Goal: Find specific page/section: Find specific page/section

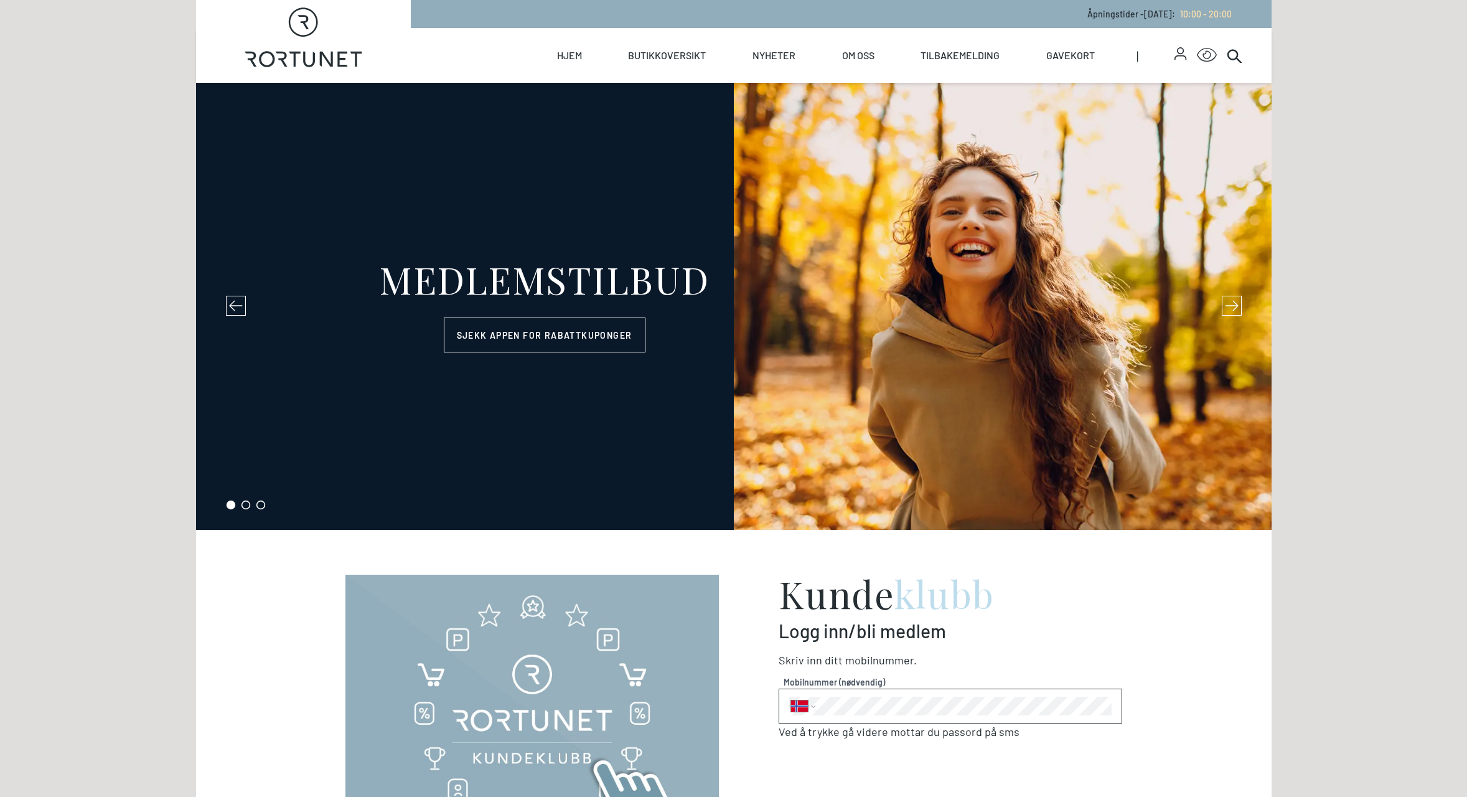
select select "NO"
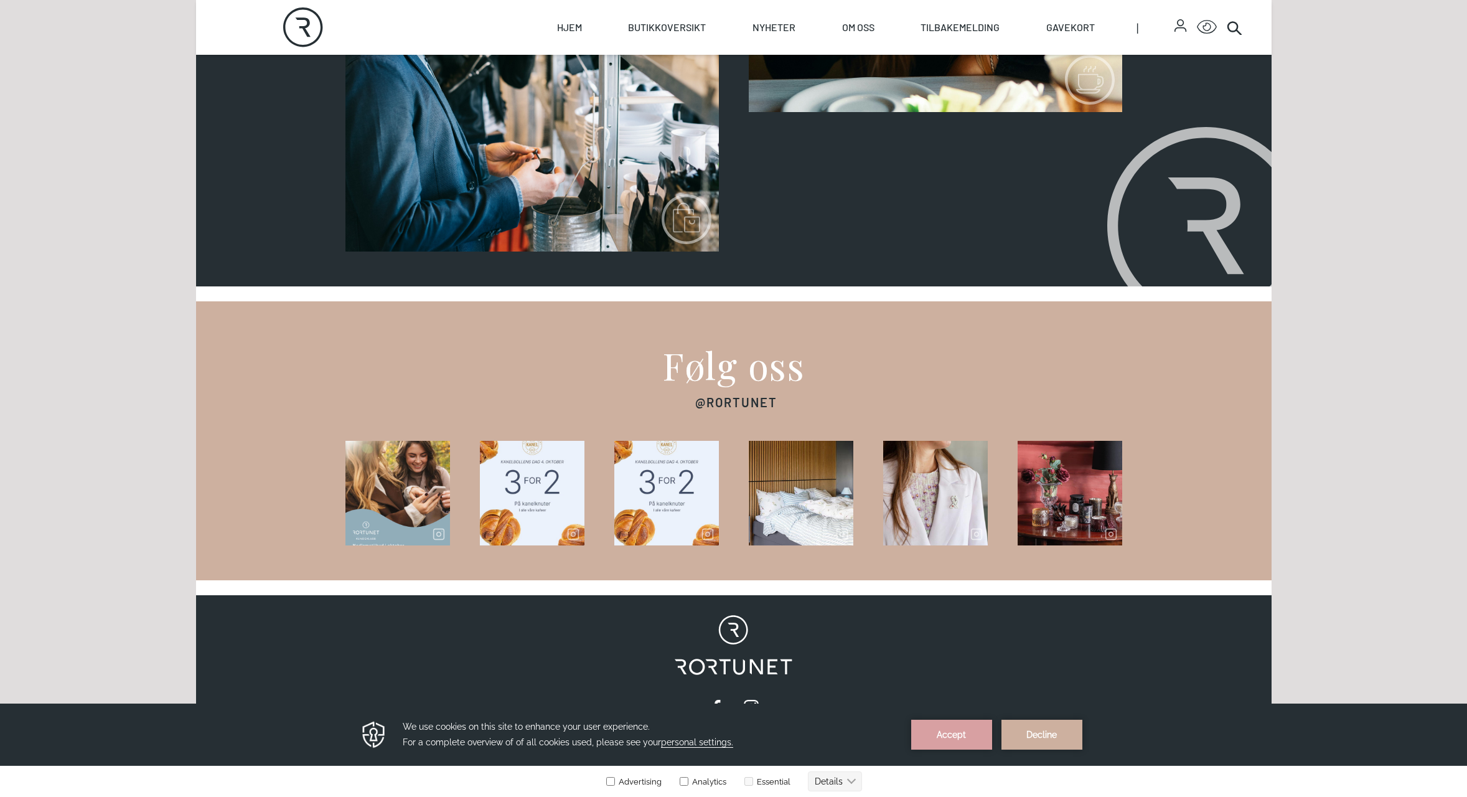
scroll to position [1601, 0]
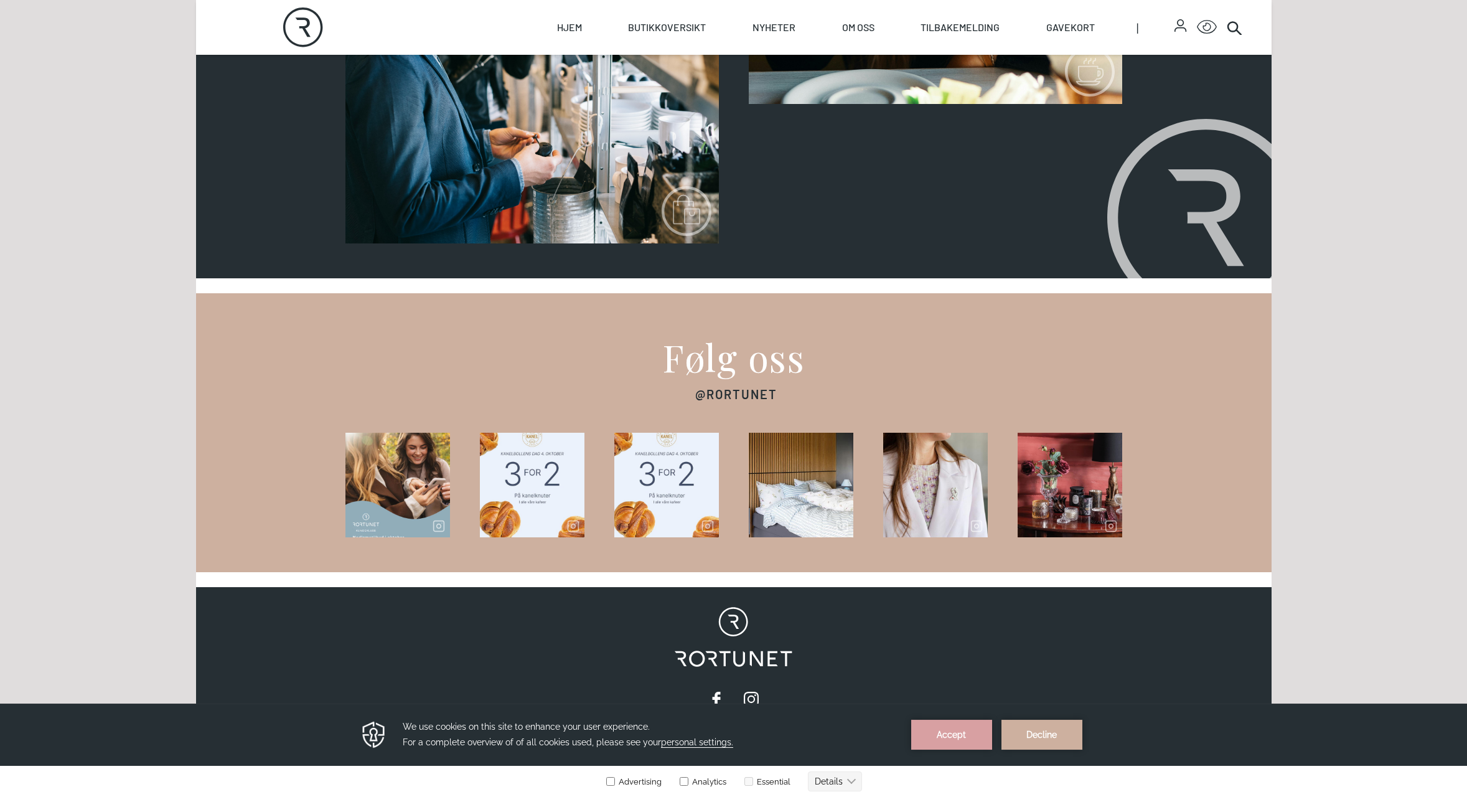
click at [345, 243] on link "Butikker" at bounding box center [345, 243] width 0 height 0
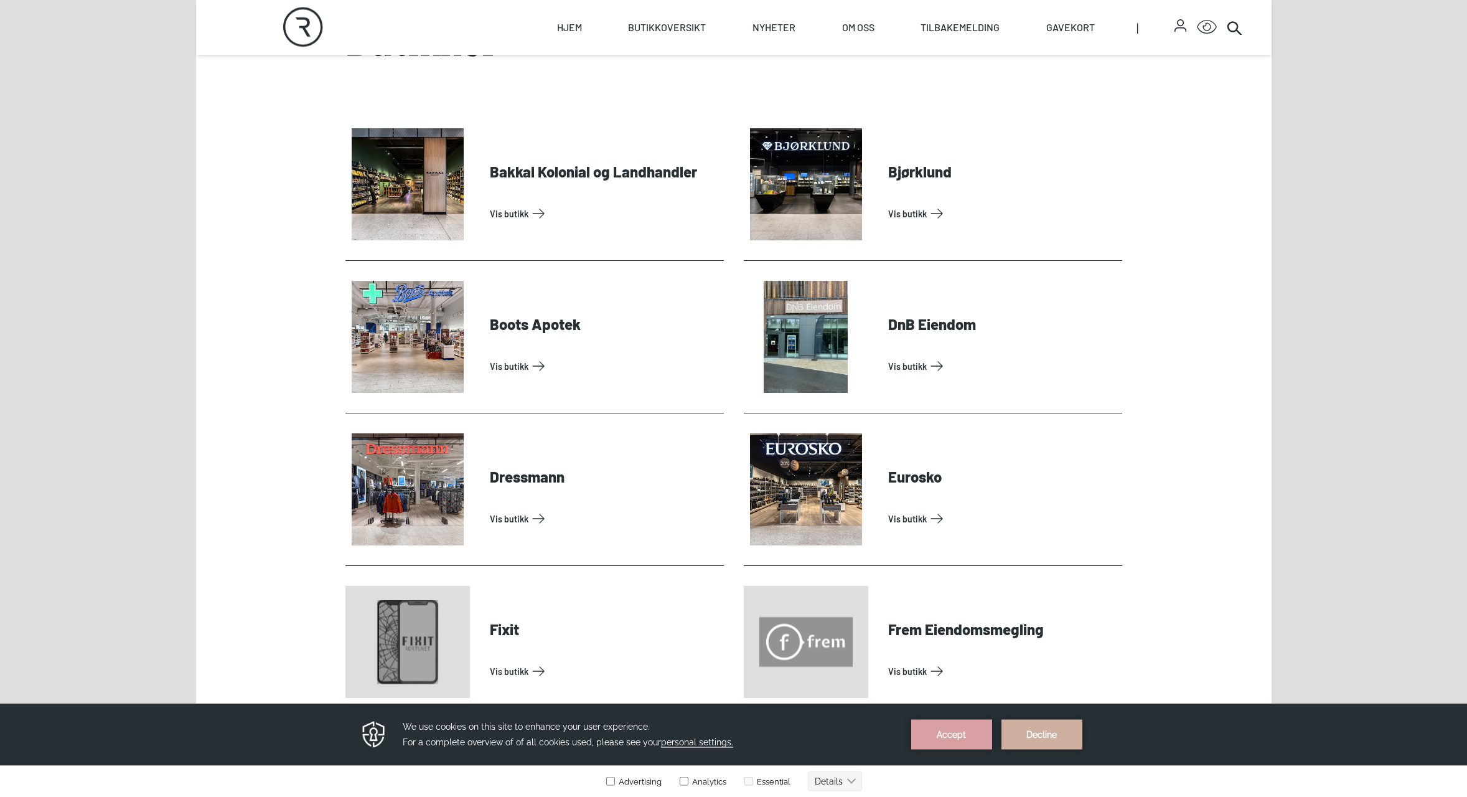
scroll to position [611, 0]
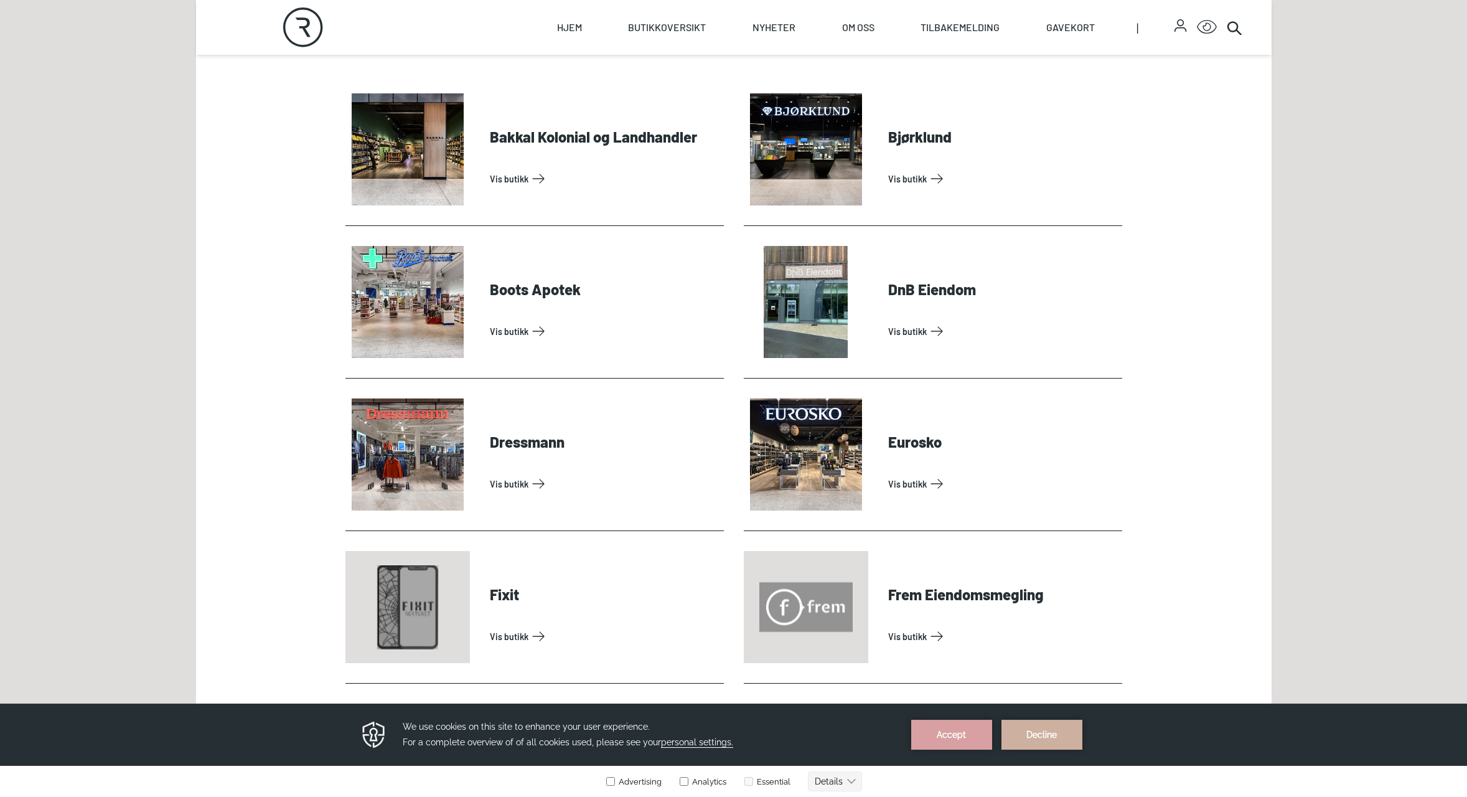
drag, startPoint x: 1459, startPoint y: 195, endPoint x: 1456, endPoint y: 211, distance: 16.4
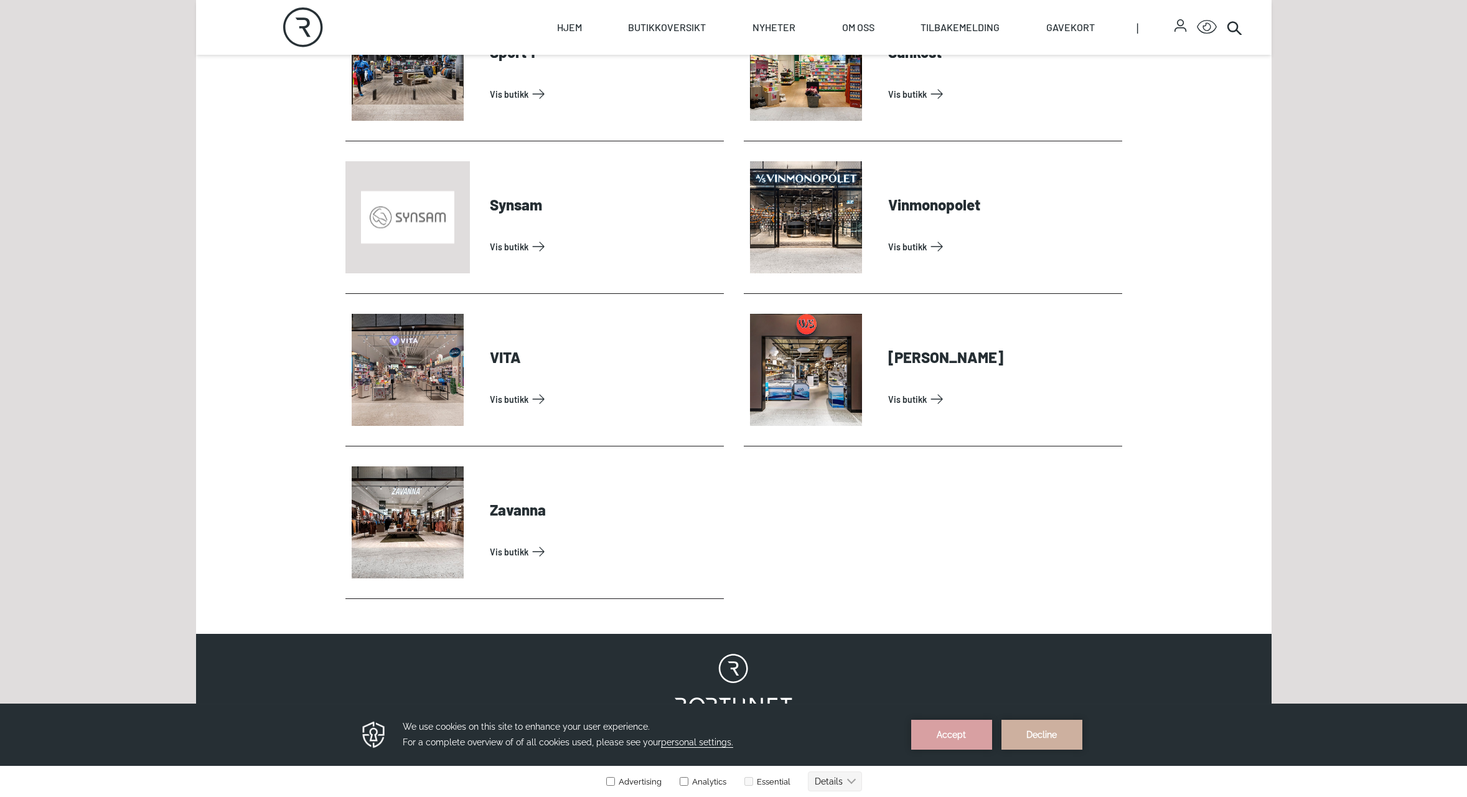
scroll to position [3905, 0]
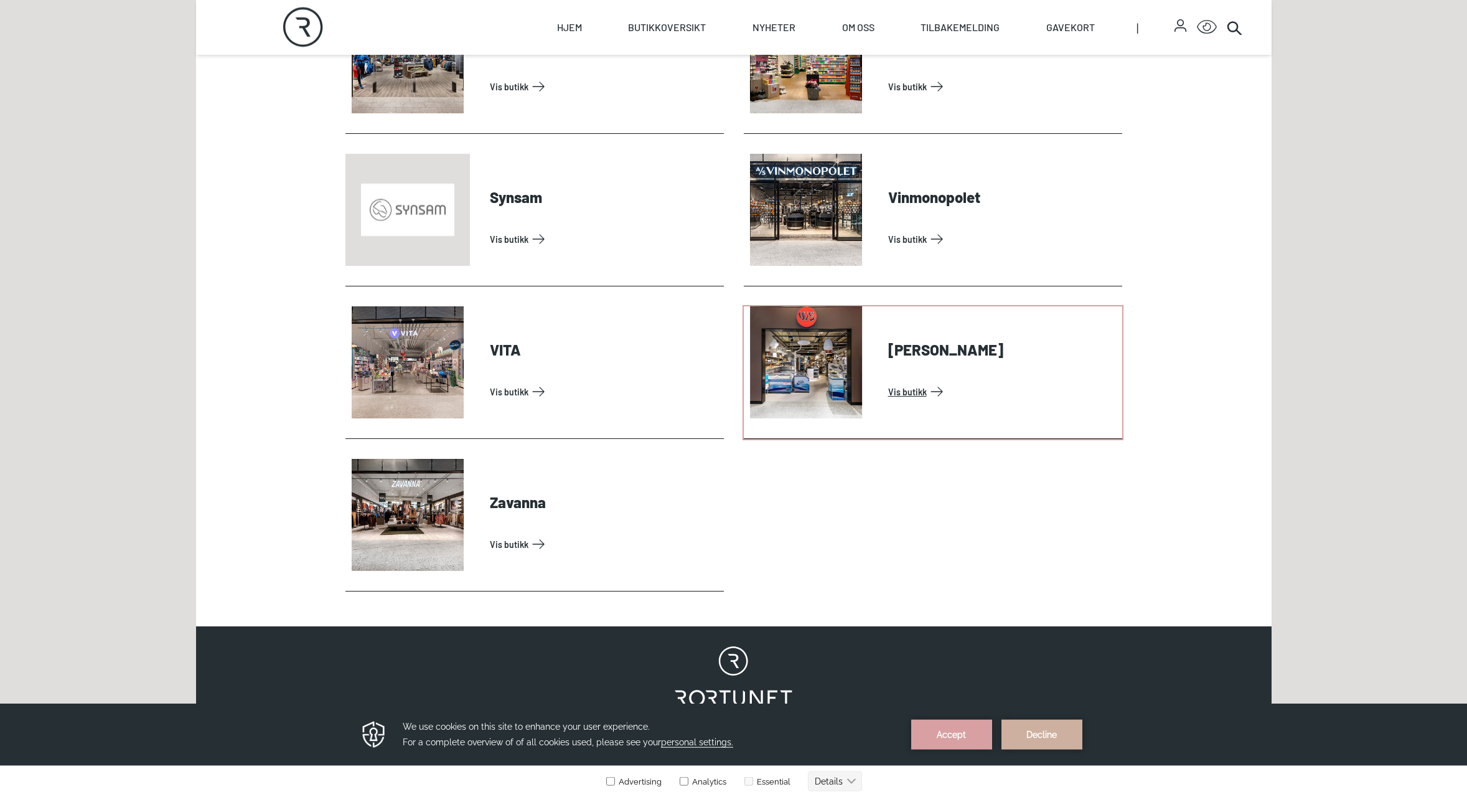
click at [935, 381] on link "Vis butikk" at bounding box center [1002, 391] width 229 height 20
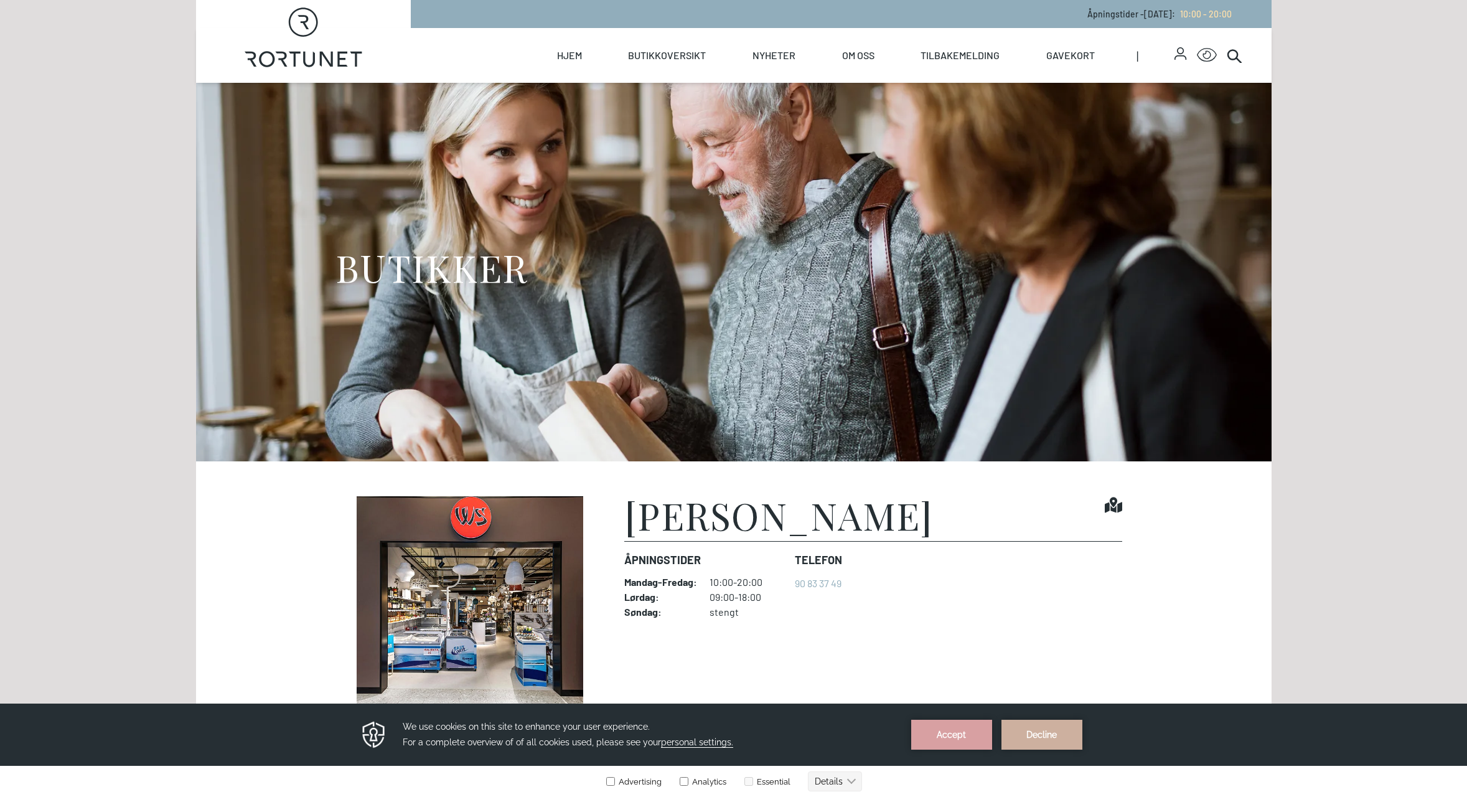
click at [506, 550] on img at bounding box center [469, 609] width 249 height 227
click at [774, 530] on h1 "[PERSON_NAME]" at bounding box center [778, 514] width 309 height 37
click at [986, 55] on link "Tilbakemelding" at bounding box center [959, 55] width 79 height 55
